Goal: Complete application form: Complete application form

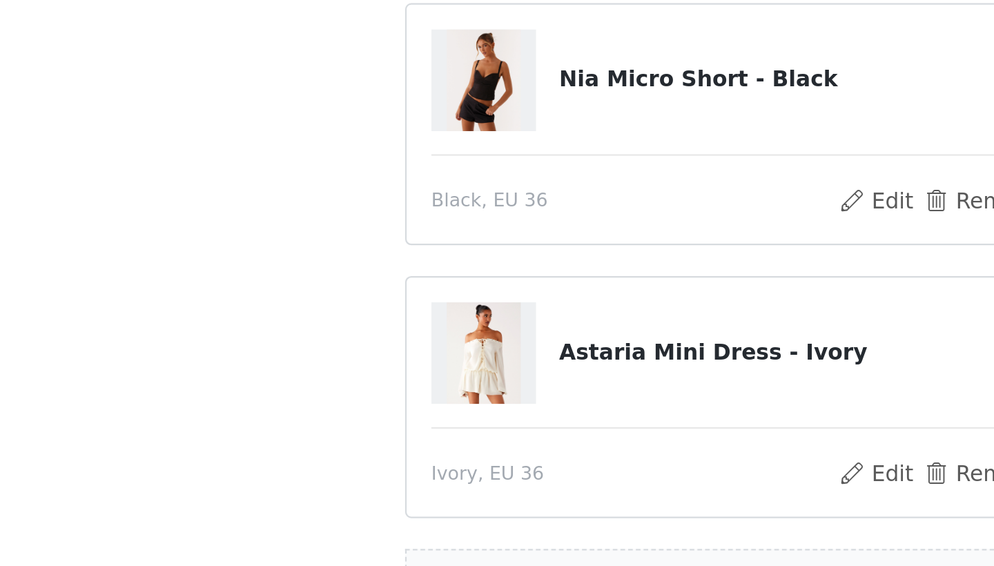
click at [74, 108] on div "STEP 1 OF 5 Select your styles! Please note that the sizes are in EU Sizes 2/3 …" at bounding box center [497, 271] width 994 height 463
click at [331, 128] on section "Please note that the sizes are in EU Sizes 2/3 Selected Nia Micro Short - Black…" at bounding box center [496, 307] width 331 height 391
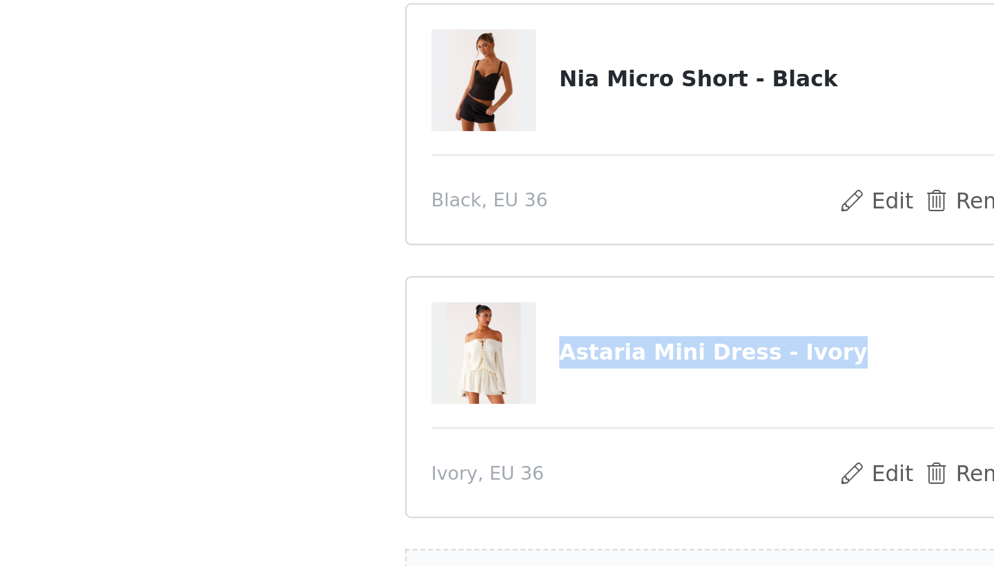
drag, startPoint x: 78, startPoint y: 173, endPoint x: 69, endPoint y: 191, distance: 20.1
click at [69, 191] on div "STEP 1 OF 5 Select your styles! Please note that the sizes are in EU Sizes 2/3 …" at bounding box center [497, 271] width 994 height 463
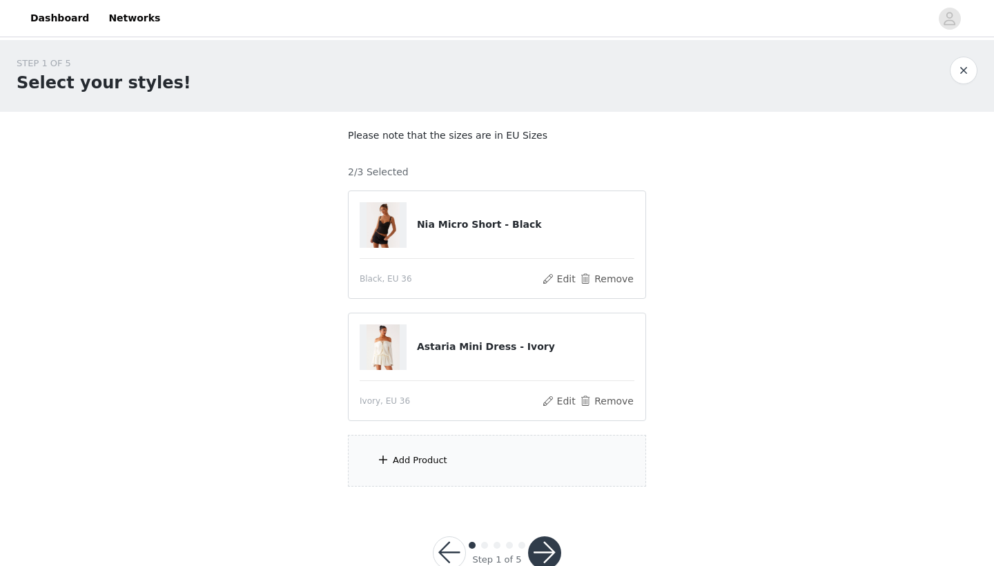
click at [381, 466] on span at bounding box center [383, 459] width 14 height 17
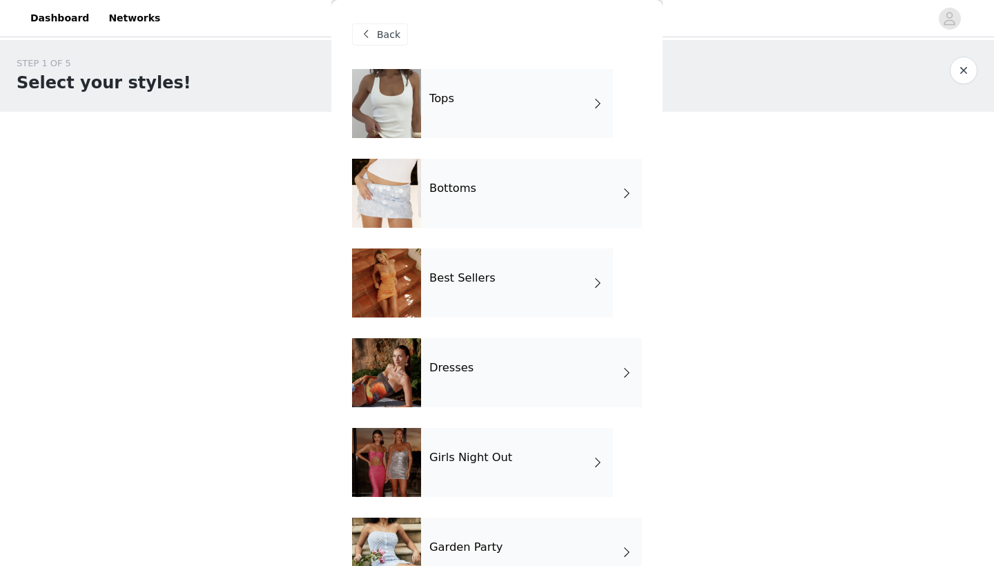
click at [498, 82] on div "Tops" at bounding box center [517, 103] width 192 height 69
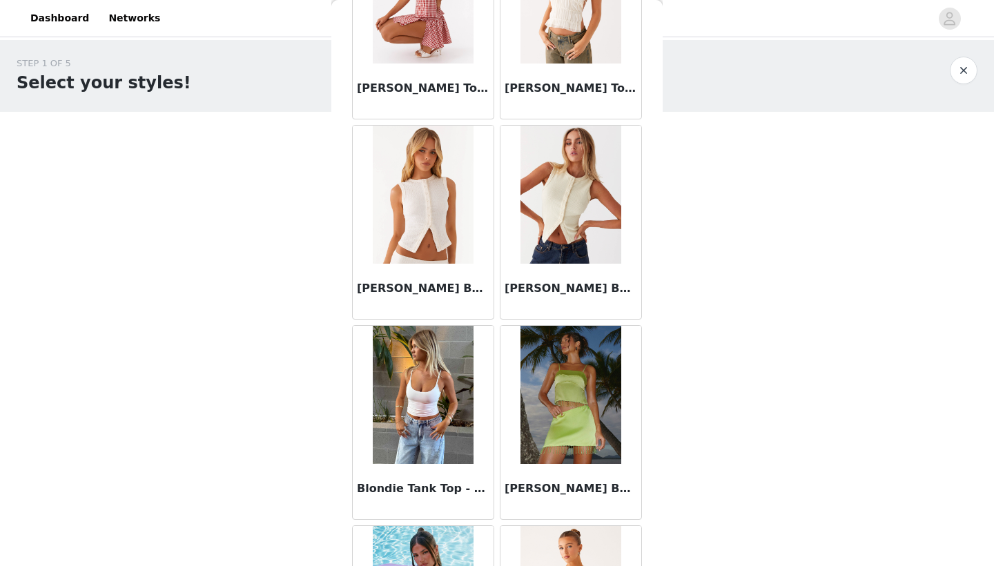
scroll to position [1150, 0]
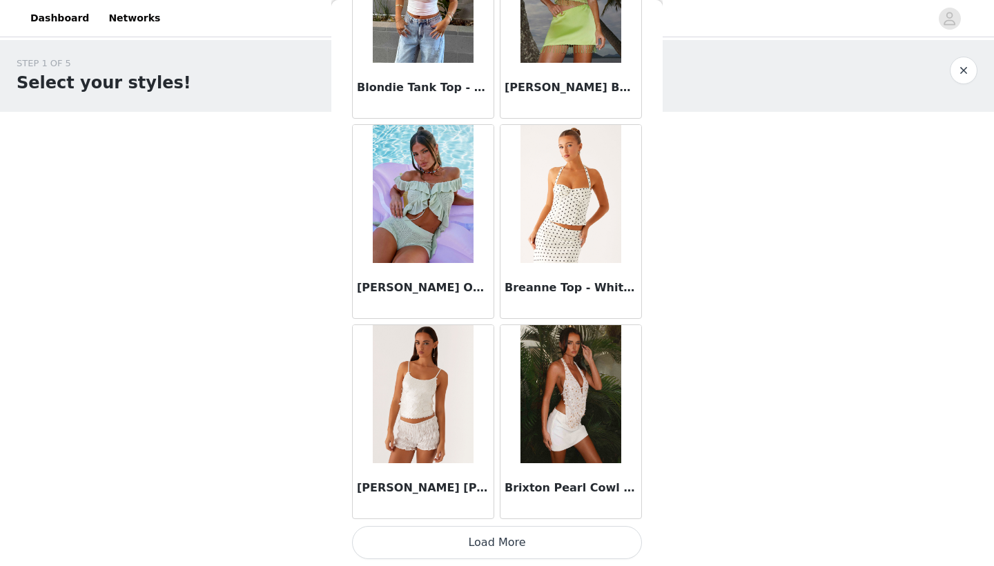
click at [498, 534] on button "Load More" at bounding box center [497, 542] width 290 height 33
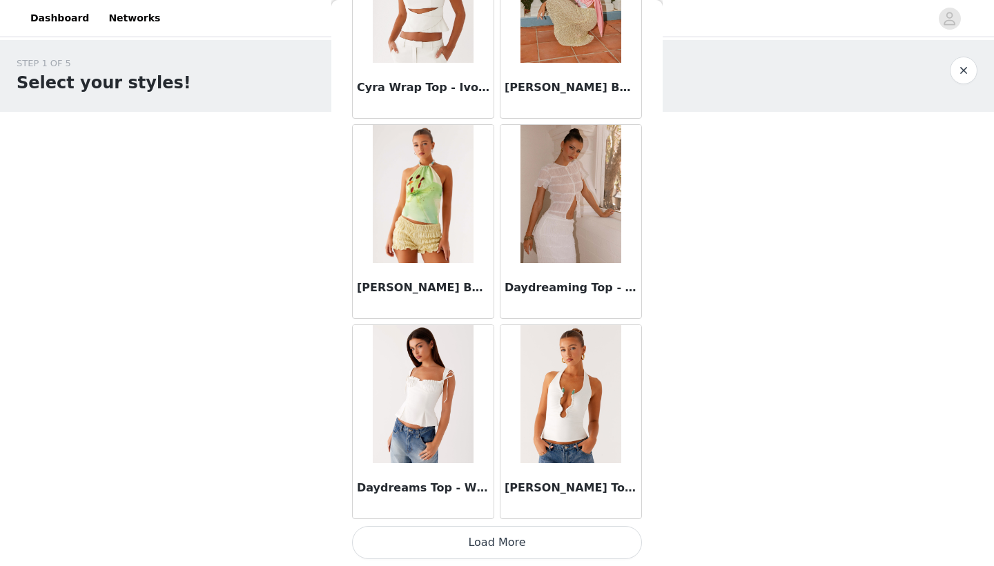
scroll to position [3548, 0]
click at [508, 557] on button "Load More" at bounding box center [497, 542] width 290 height 33
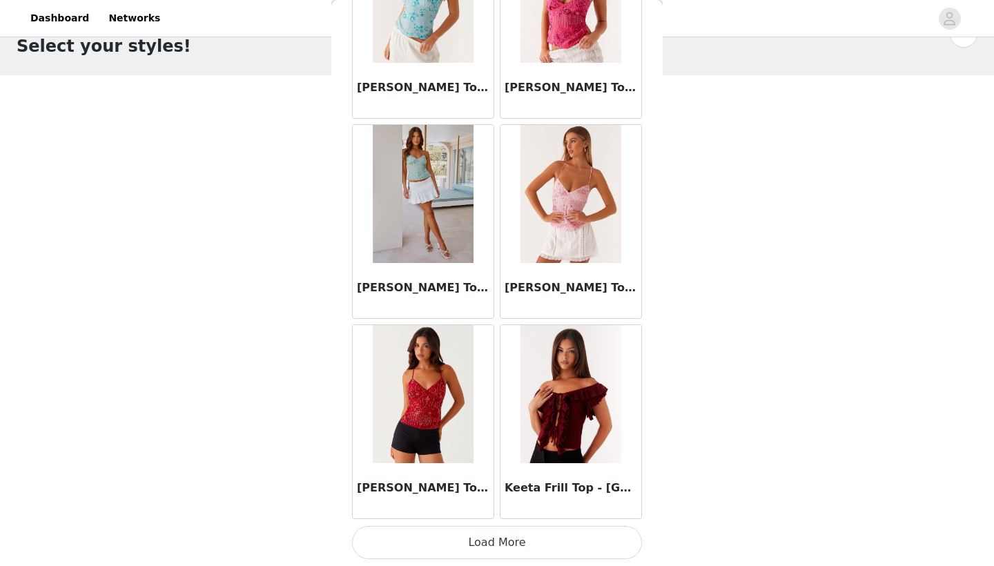
scroll to position [36, 0]
click at [523, 542] on button "Load More" at bounding box center [497, 542] width 290 height 33
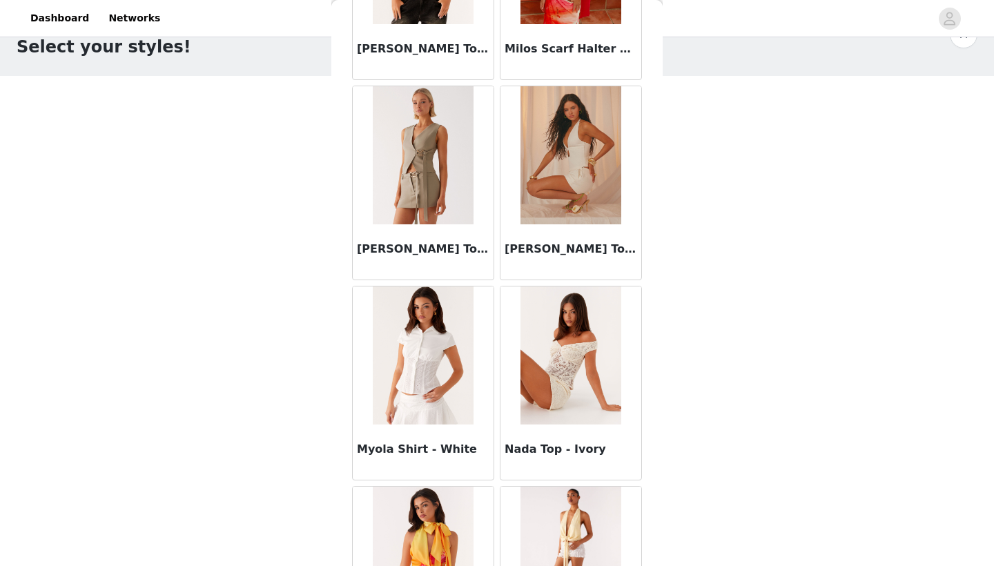
scroll to position [6994, 0]
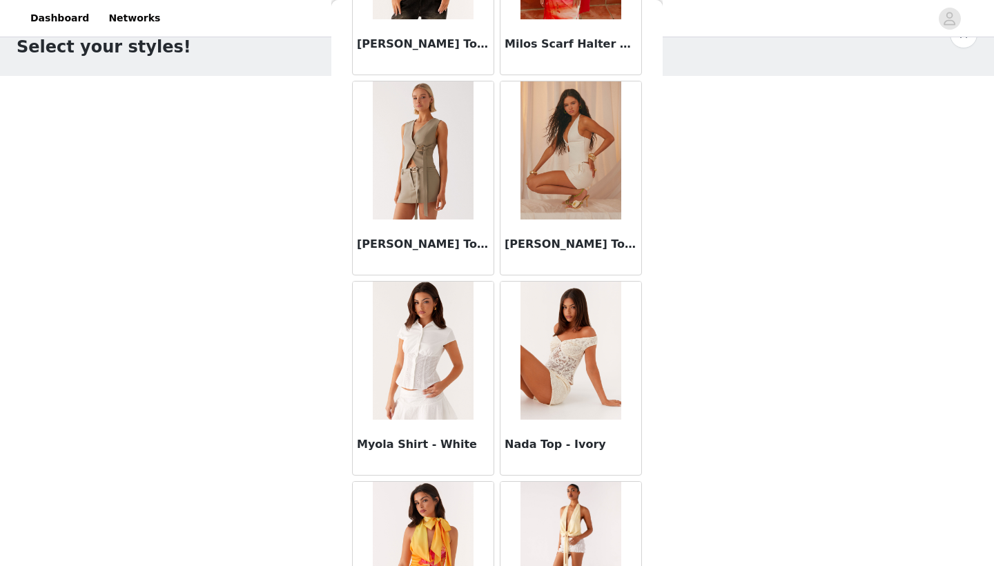
click at [423, 348] on img at bounding box center [423, 351] width 100 height 138
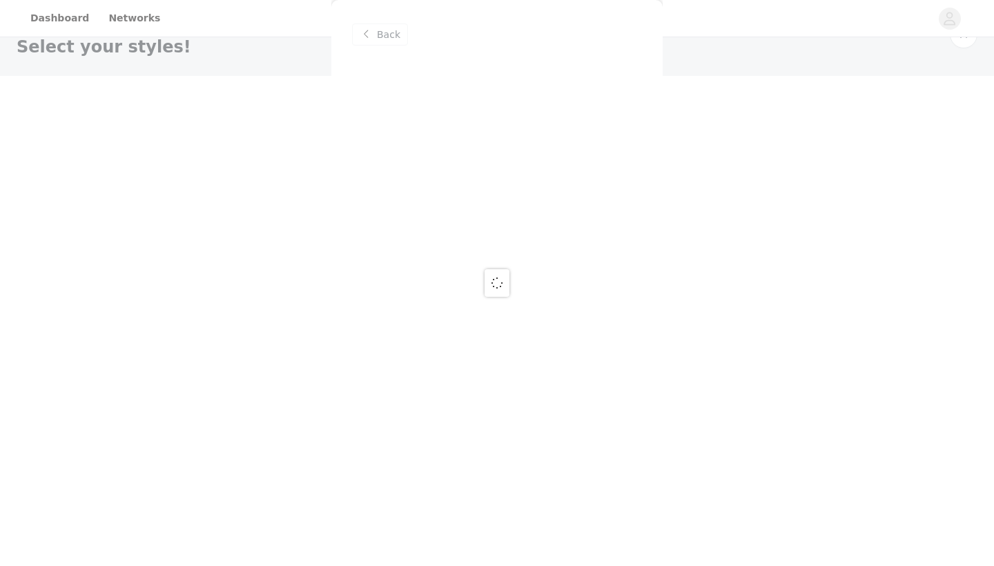
scroll to position [0, 0]
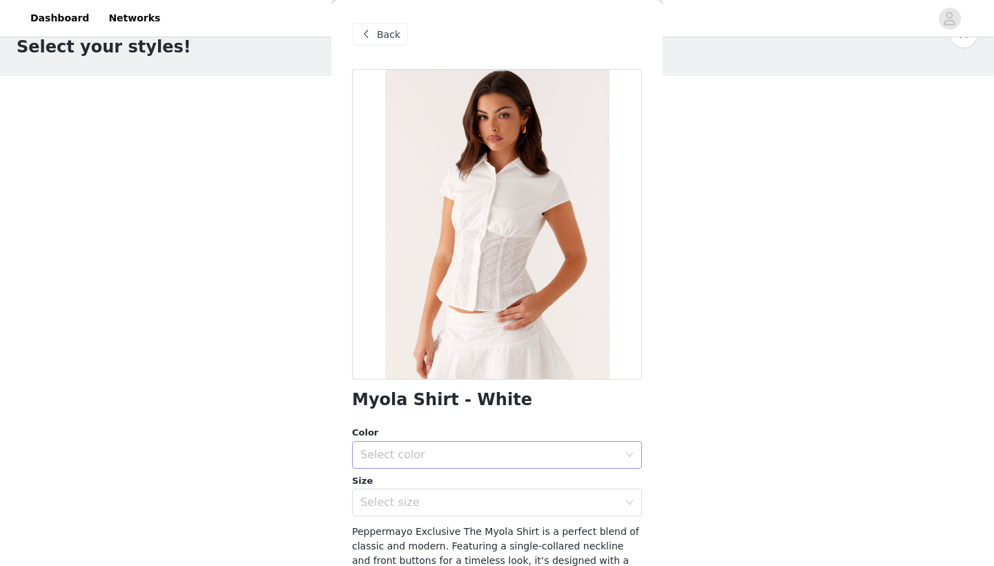
click at [411, 454] on div "Select color" at bounding box center [489, 455] width 258 height 14
click at [411, 487] on li "White" at bounding box center [497, 484] width 290 height 22
click at [411, 498] on div "Select size" at bounding box center [489, 503] width 258 height 14
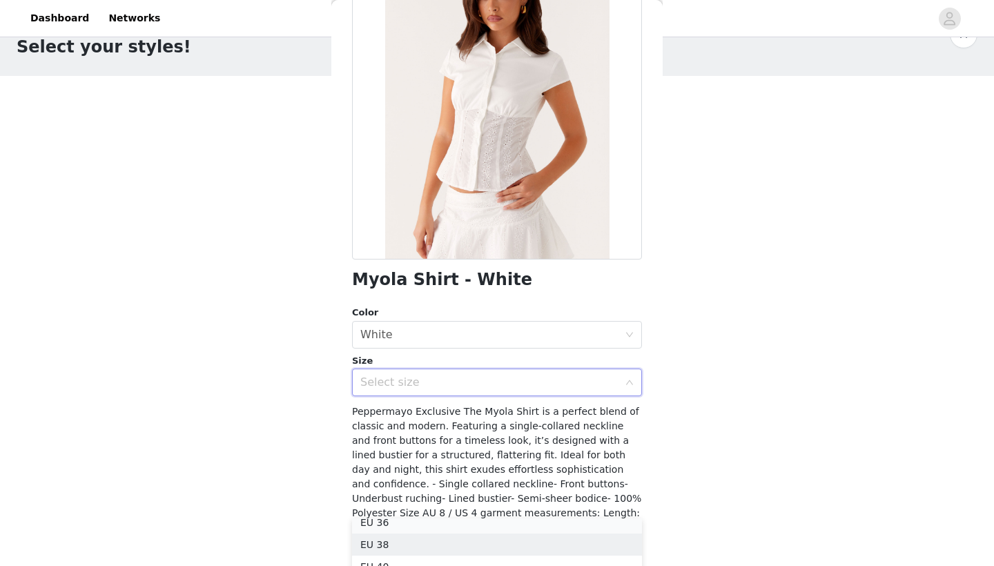
scroll to position [47, 0]
click at [389, 525] on li "EU 36" at bounding box center [497, 529] width 290 height 22
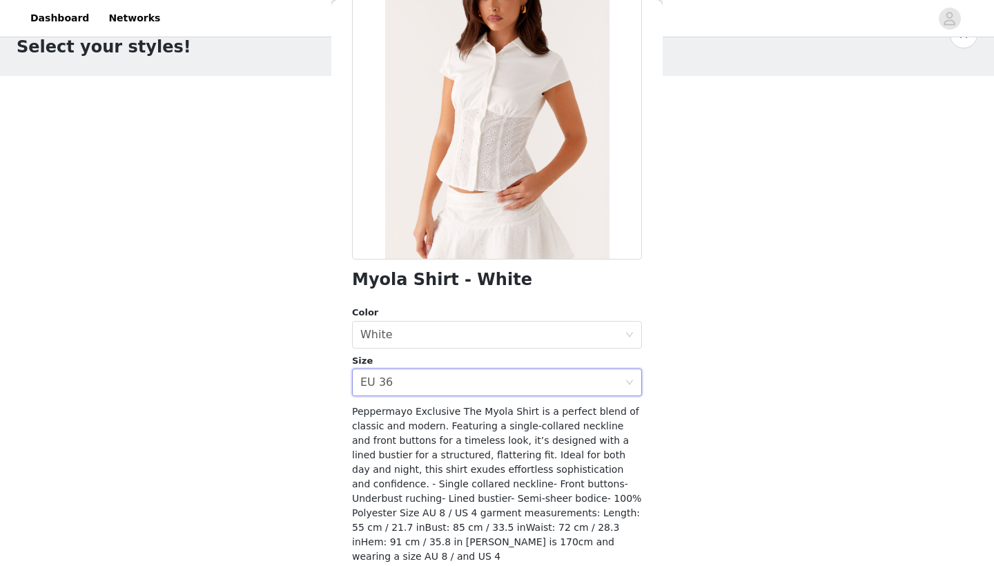
scroll to position [157, 0]
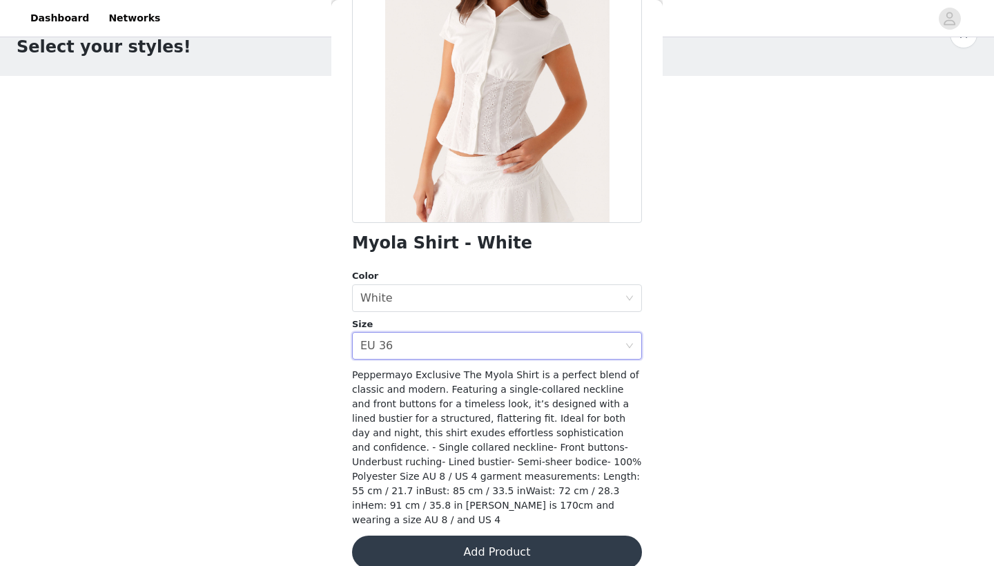
click at [521, 541] on button "Add Product" at bounding box center [497, 552] width 290 height 33
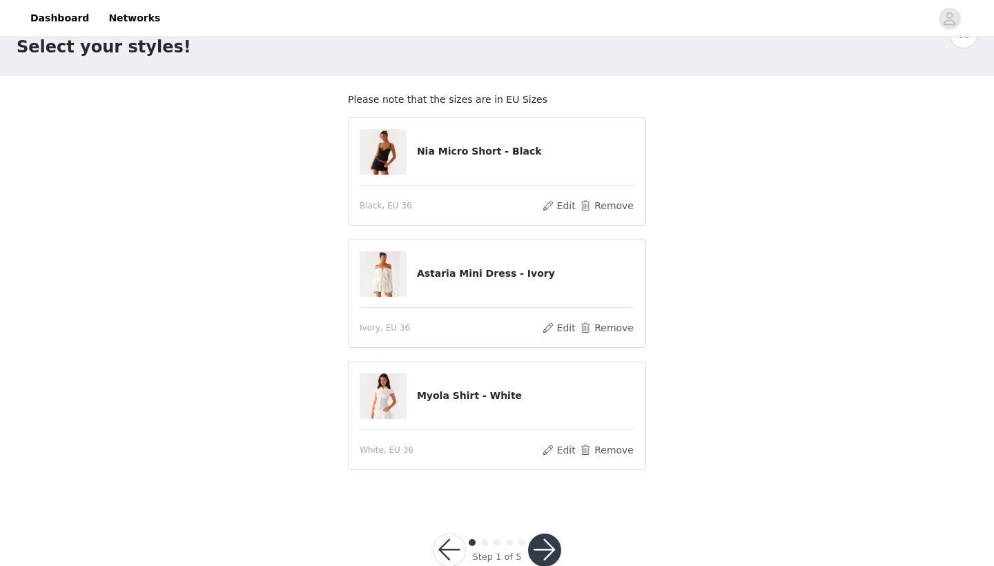
scroll to position [24, 0]
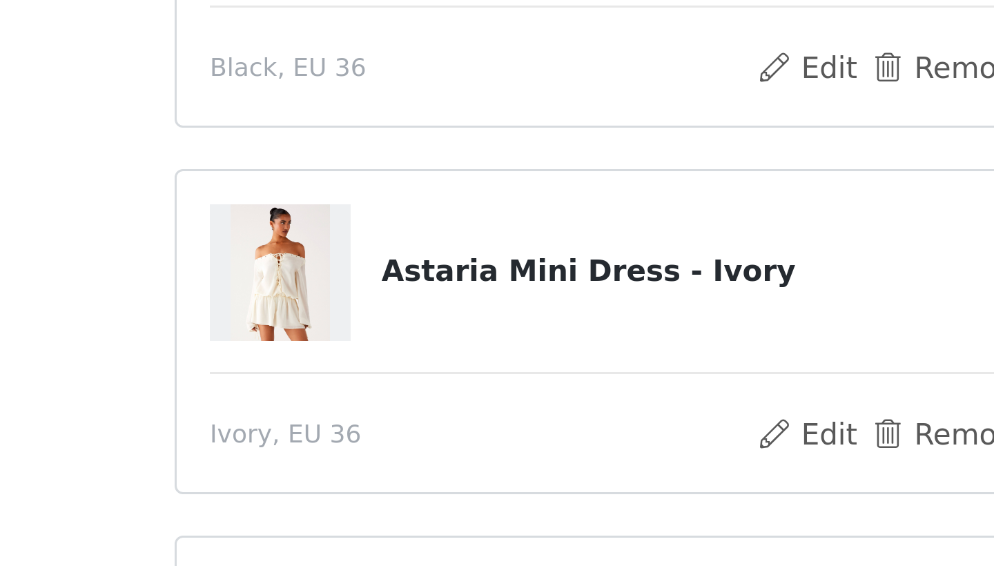
click at [348, 251] on article "Astaria Mini Dress - Ivory Ivory, [GEOGRAPHIC_DATA] 36 Edit Remove" at bounding box center [497, 305] width 298 height 108
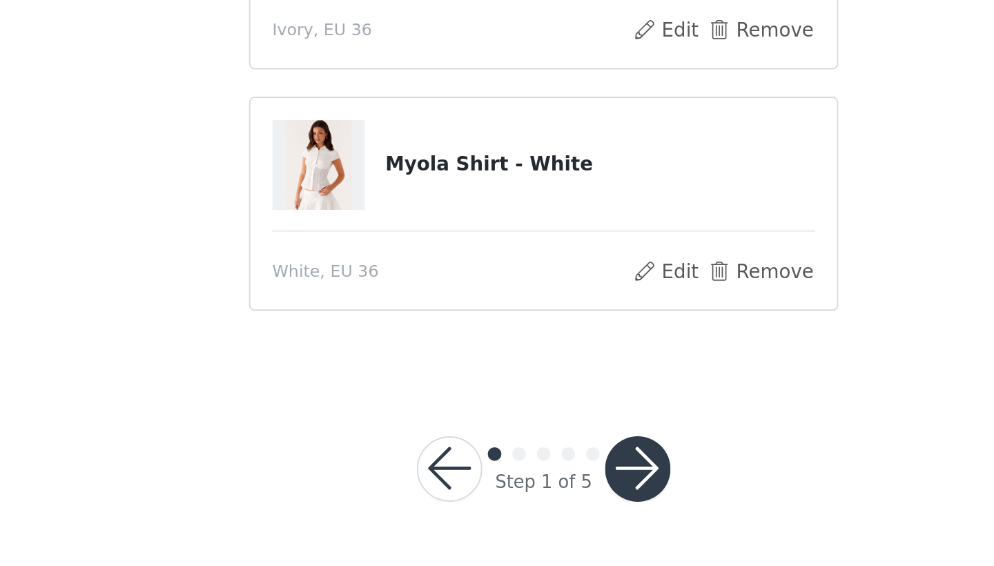
scroll to position [69, 0]
click at [528, 500] on button "button" at bounding box center [544, 516] width 33 height 33
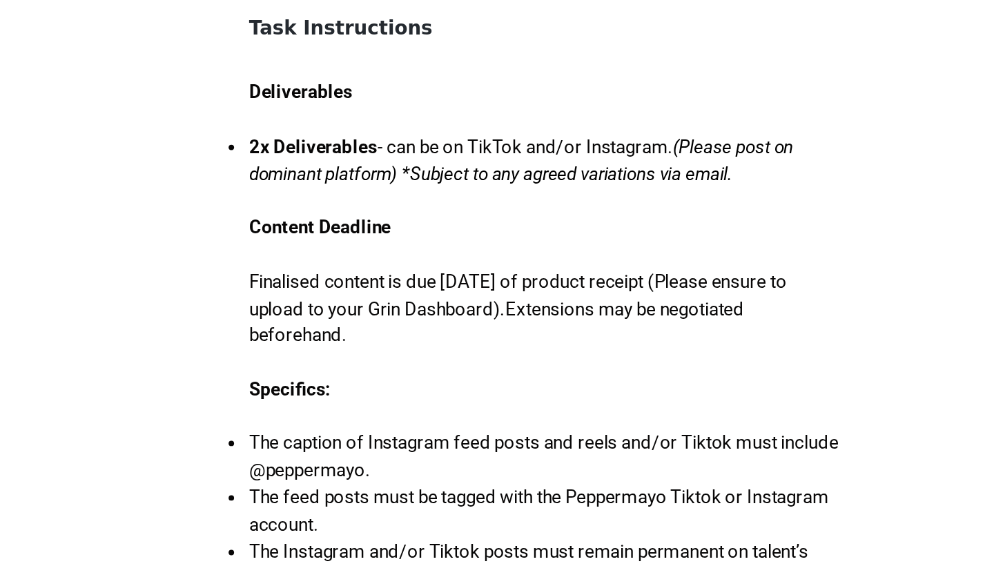
click at [350, 402] on p at bounding box center [497, 409] width 298 height 14
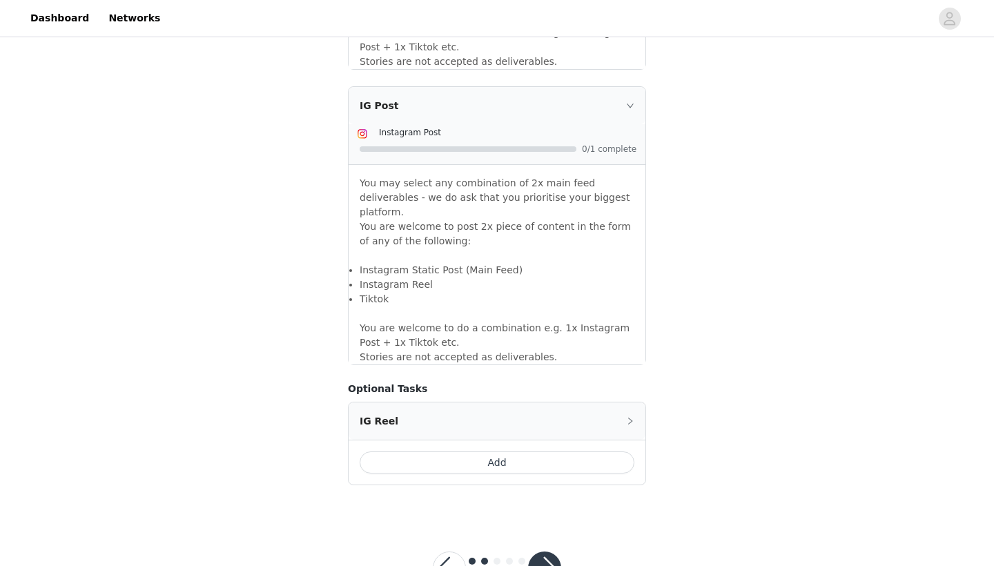
scroll to position [1148, 0]
click at [542, 552] on button "button" at bounding box center [544, 568] width 33 height 33
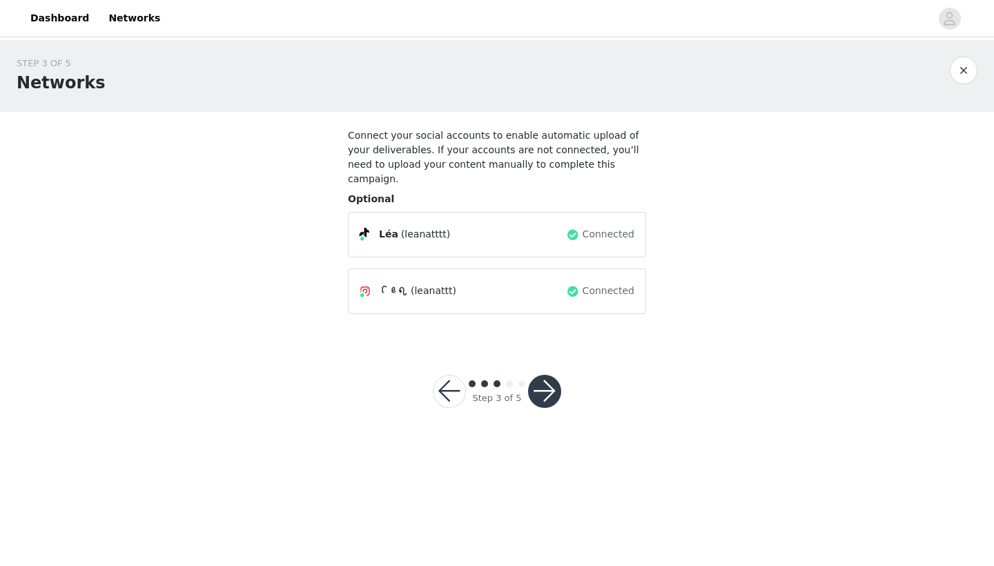
click at [547, 384] on button "button" at bounding box center [544, 391] width 33 height 33
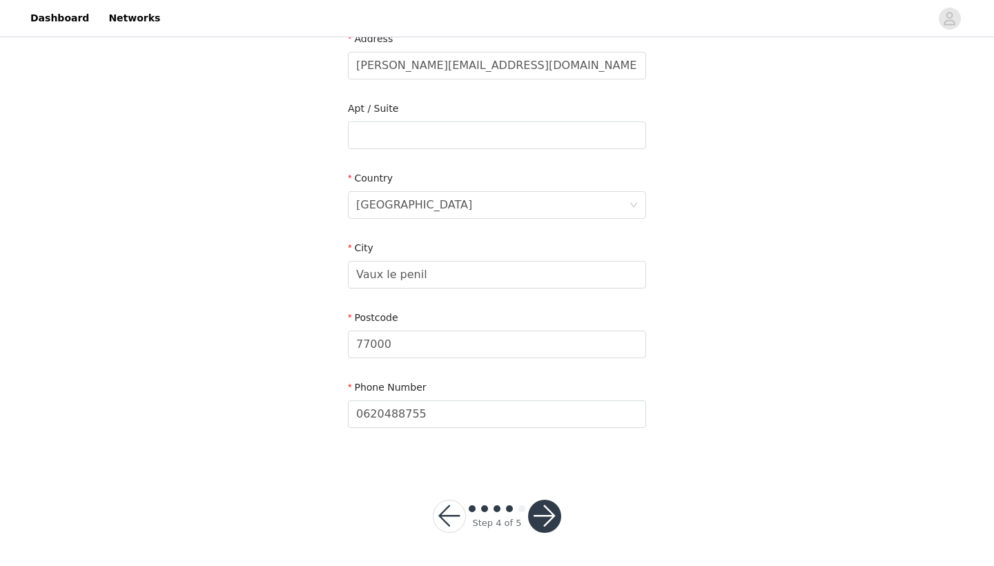
scroll to position [334, 0]
click at [549, 522] on button "button" at bounding box center [544, 516] width 33 height 33
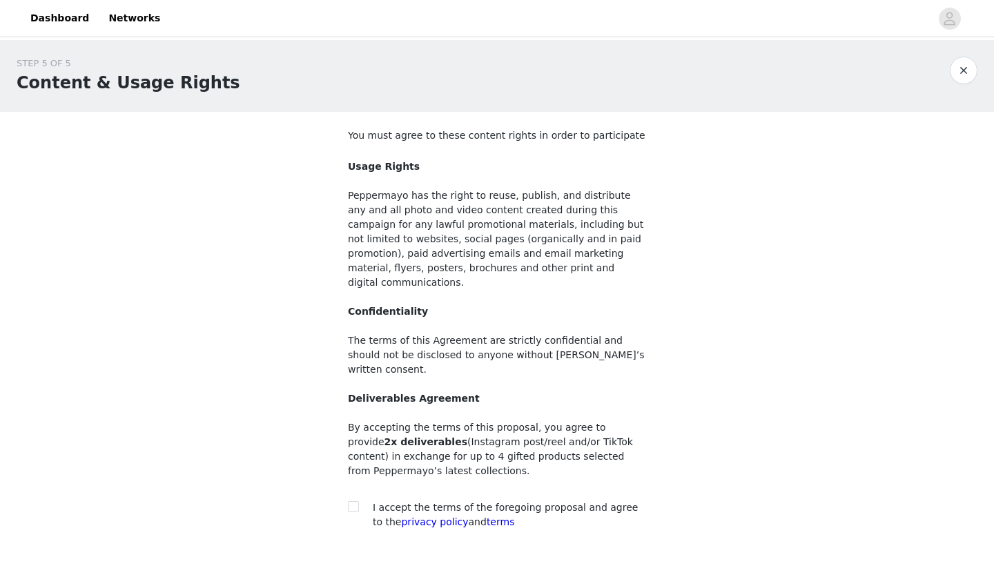
click at [398, 502] on span "I accept the terms of the foregoing proposal and agree to the privacy policy an…" at bounding box center [505, 515] width 265 height 26
click at [357, 501] on input "checkbox" at bounding box center [353, 506] width 10 height 10
checkbox input "true"
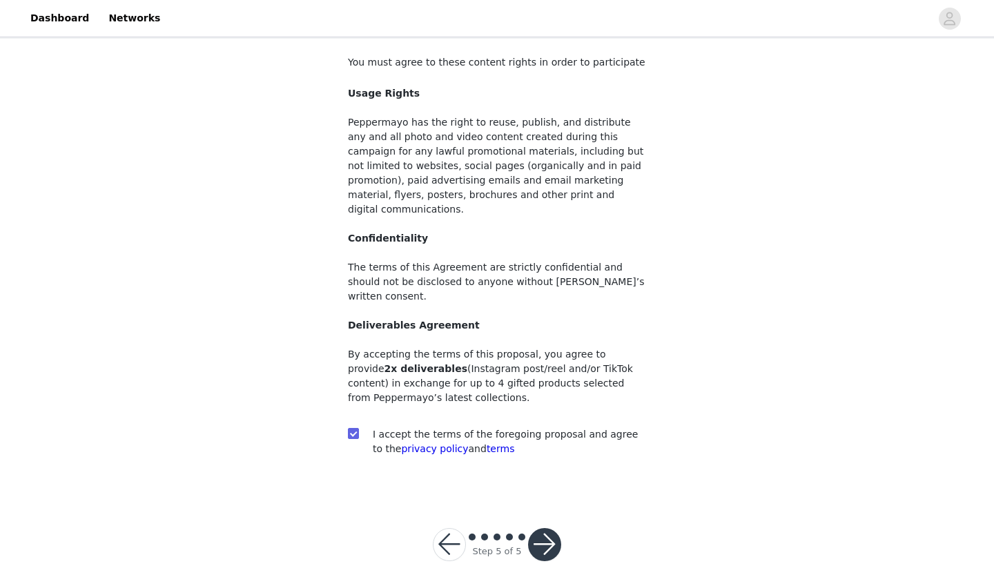
scroll to position [72, 0]
click at [545, 529] on button "button" at bounding box center [544, 545] width 33 height 33
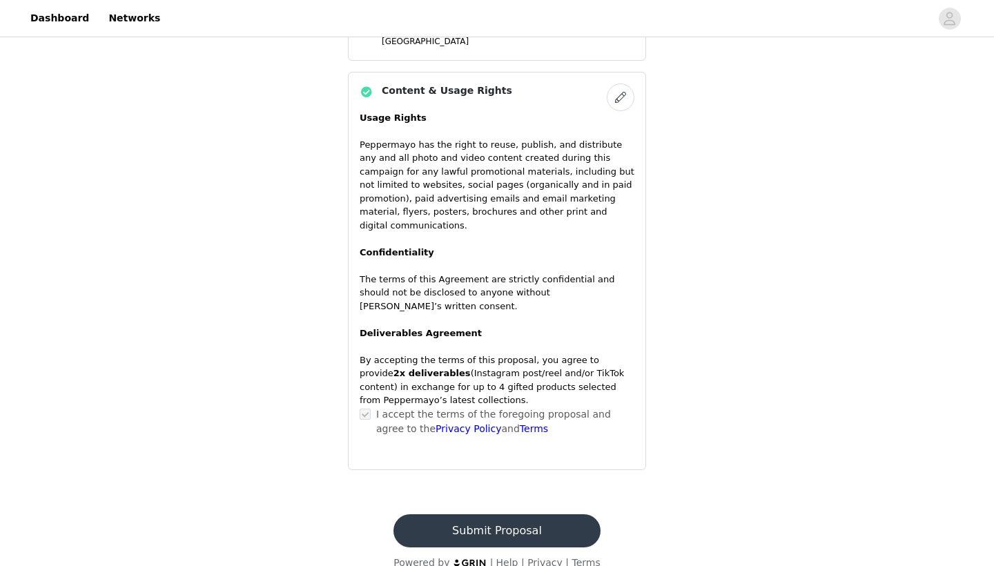
click at [522, 515] on button "Submit Proposal" at bounding box center [496, 530] width 206 height 33
